Goal: Check status: Check status

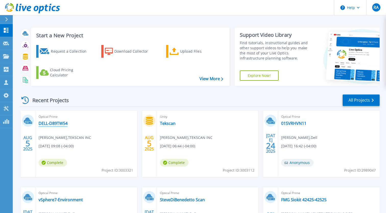
click at [56, 123] on link "DELL-D89TW54" at bounding box center [53, 123] width 29 height 5
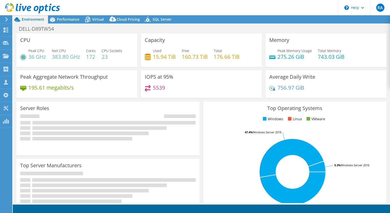
select select "USD"
